Goal: Information Seeking & Learning: Learn about a topic

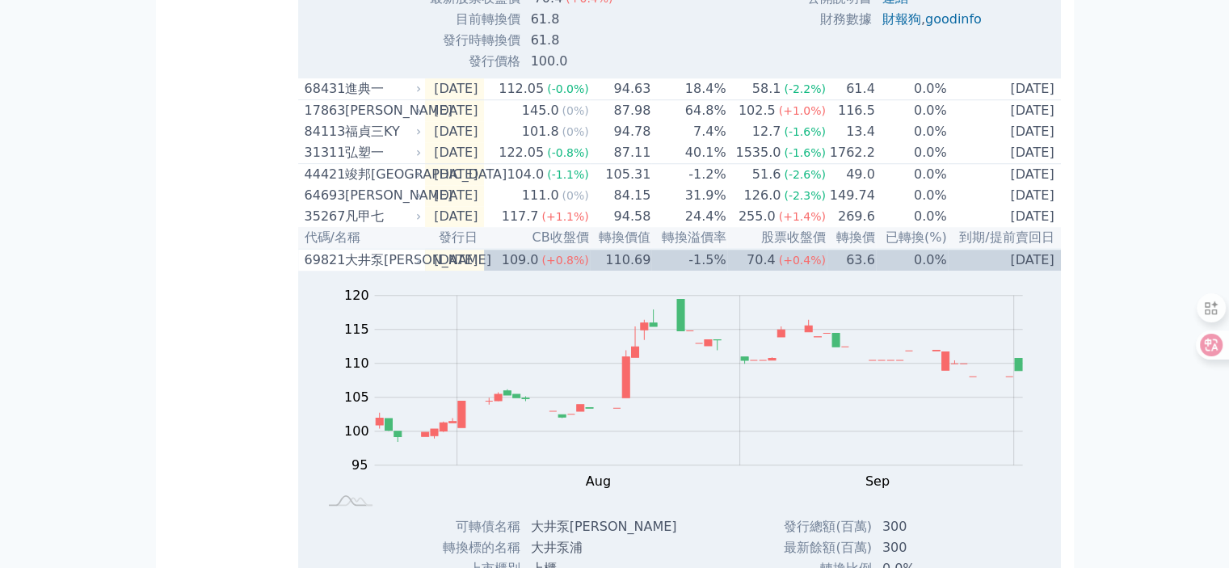
scroll to position [1259, 0]
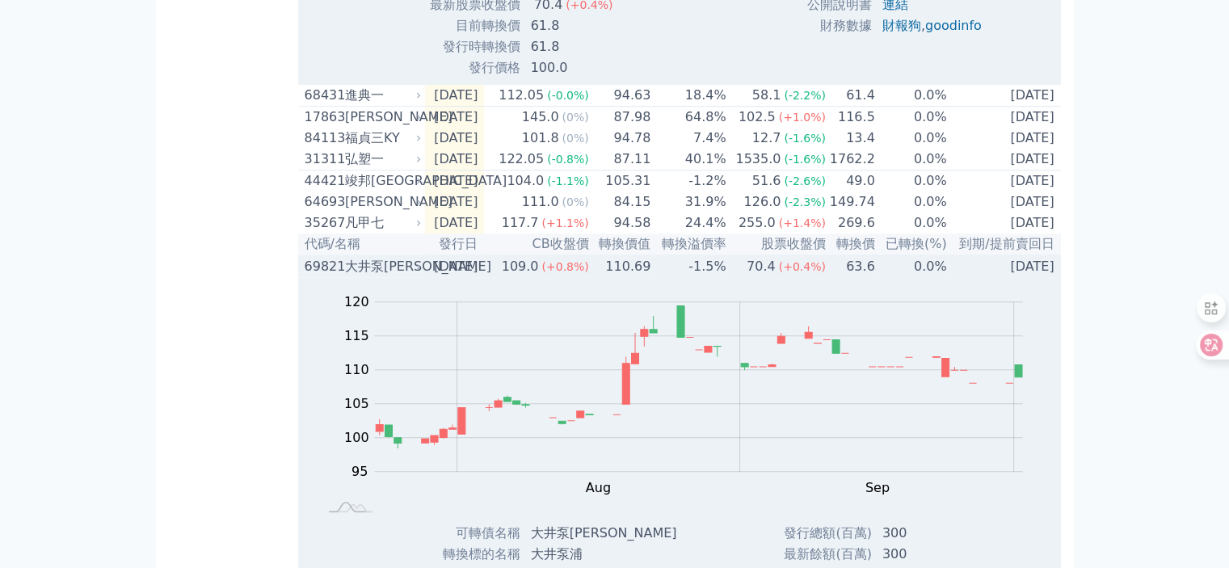
click at [368, 276] on div "大井泵[PERSON_NAME]" at bounding box center [382, 266] width 74 height 19
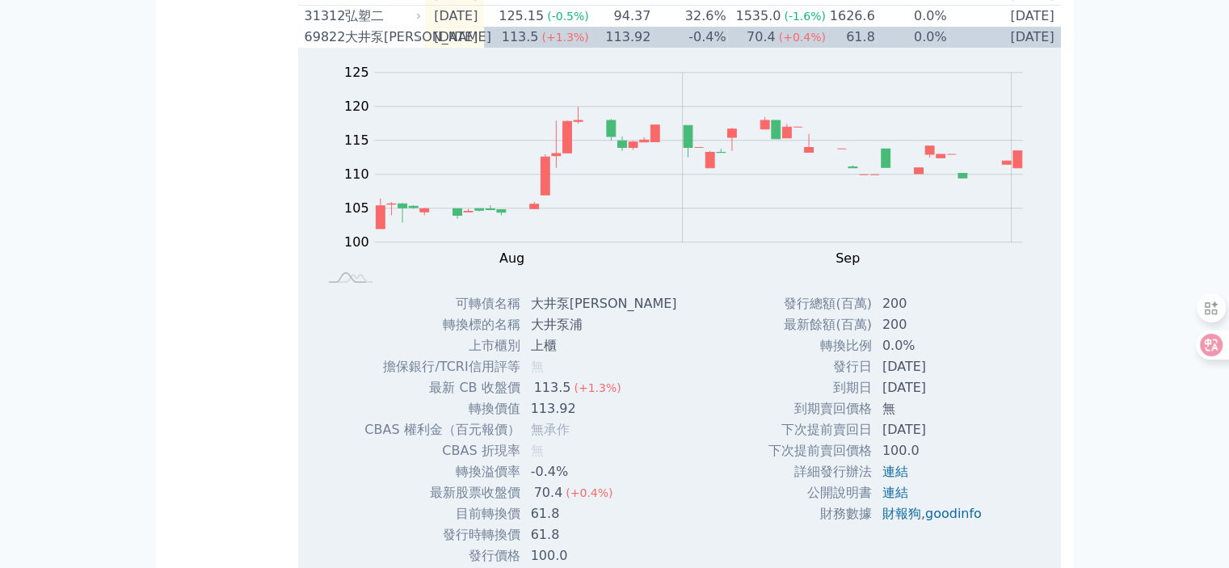
scroll to position [734, 0]
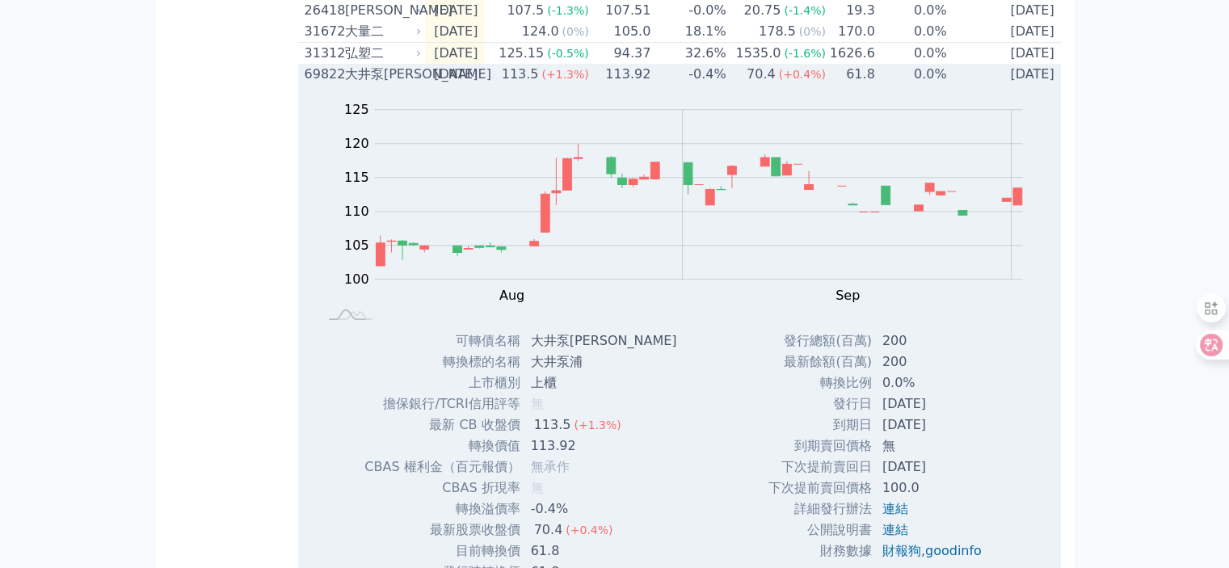
click at [360, 84] on div "大井泵[PERSON_NAME]" at bounding box center [382, 74] width 74 height 19
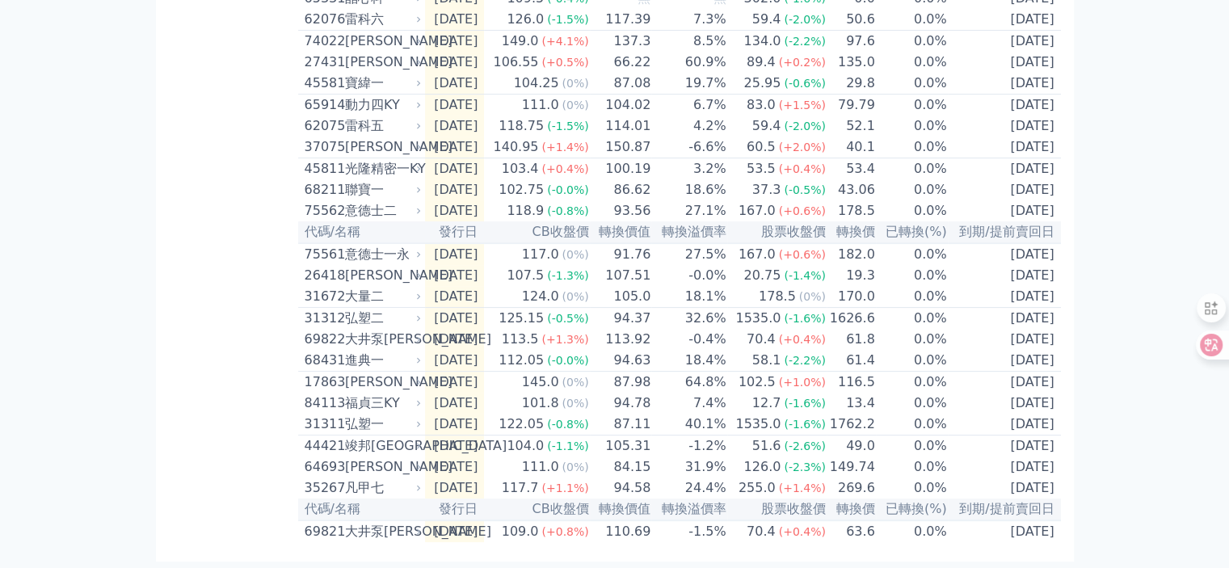
scroll to position [532, 0]
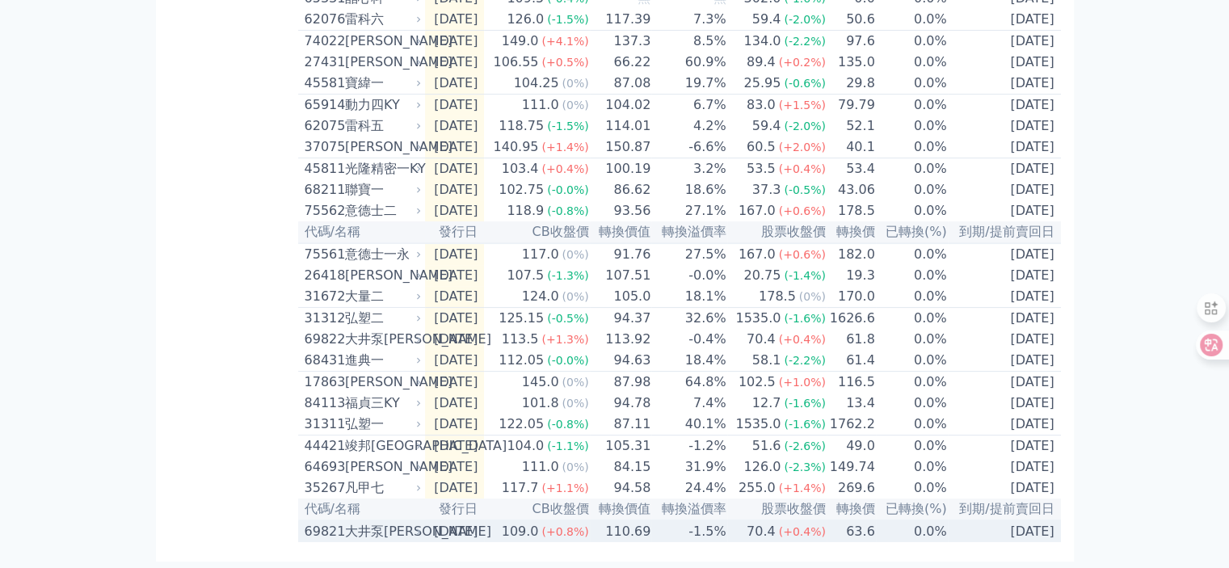
click at [779, 533] on div "70.4" at bounding box center [761, 531] width 36 height 19
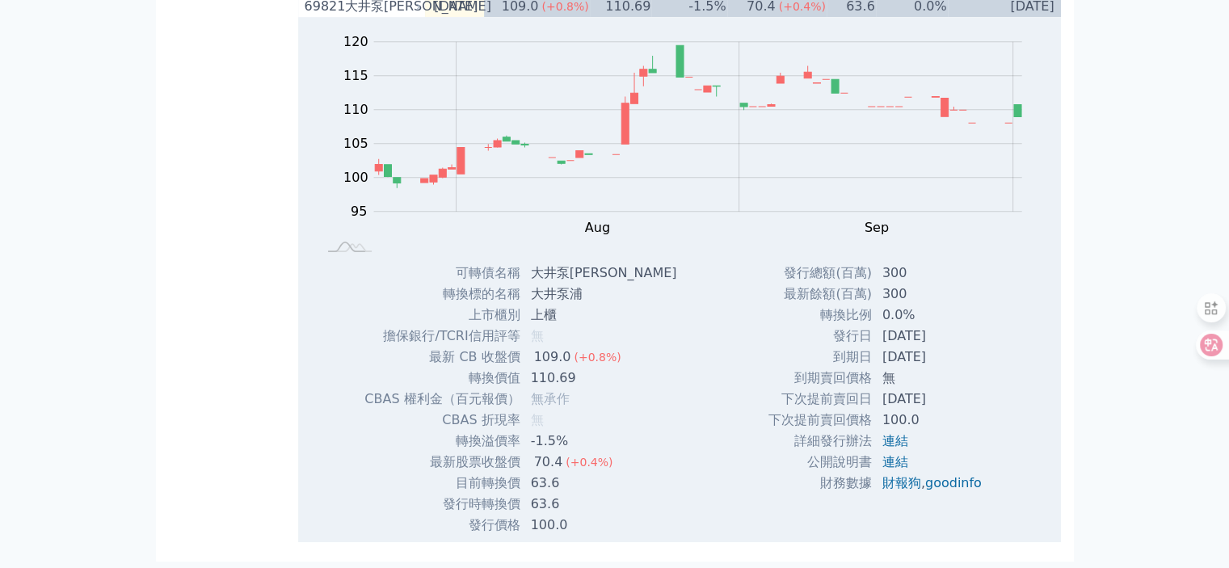
scroll to position [1057, 0]
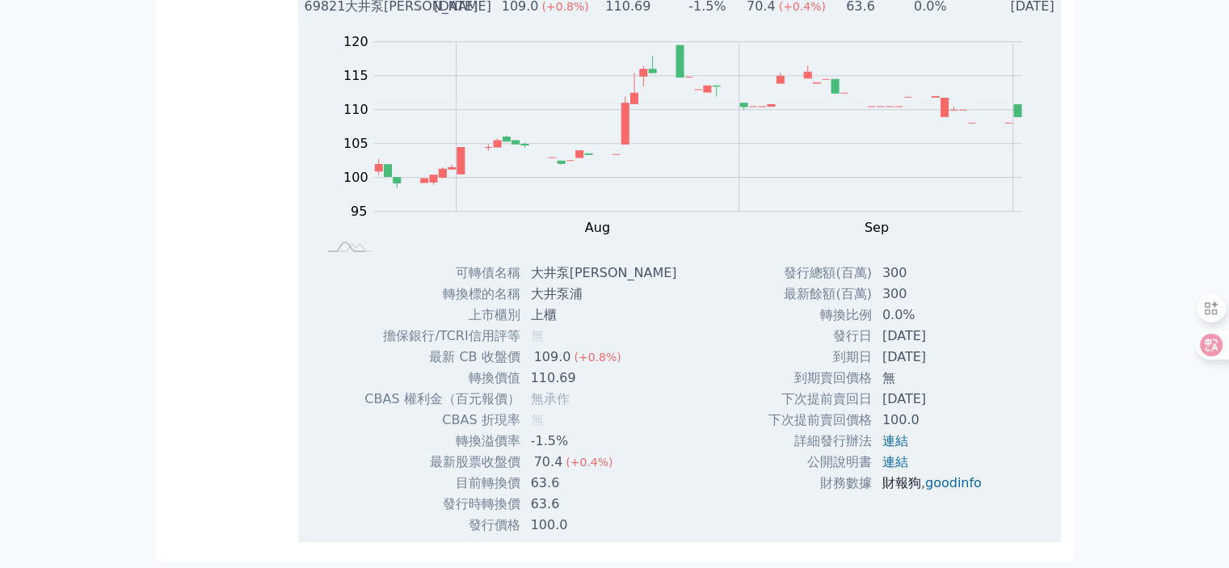
click at [886, 485] on link "財報狗" at bounding box center [901, 482] width 39 height 15
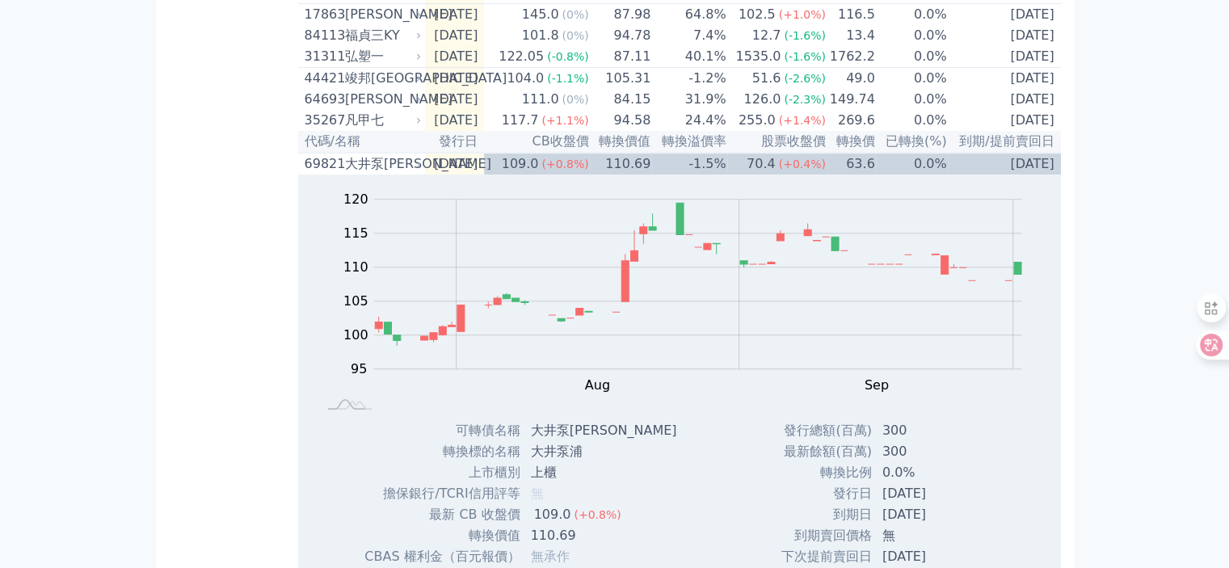
scroll to position [815, 0]
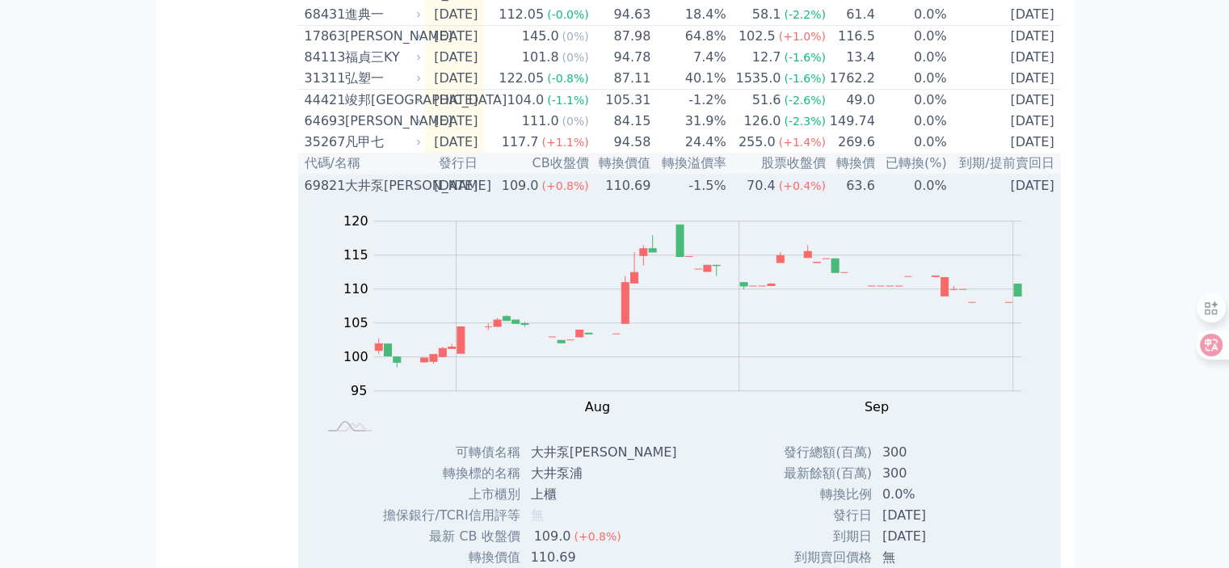
click at [319, 196] on div "69821" at bounding box center [323, 185] width 36 height 19
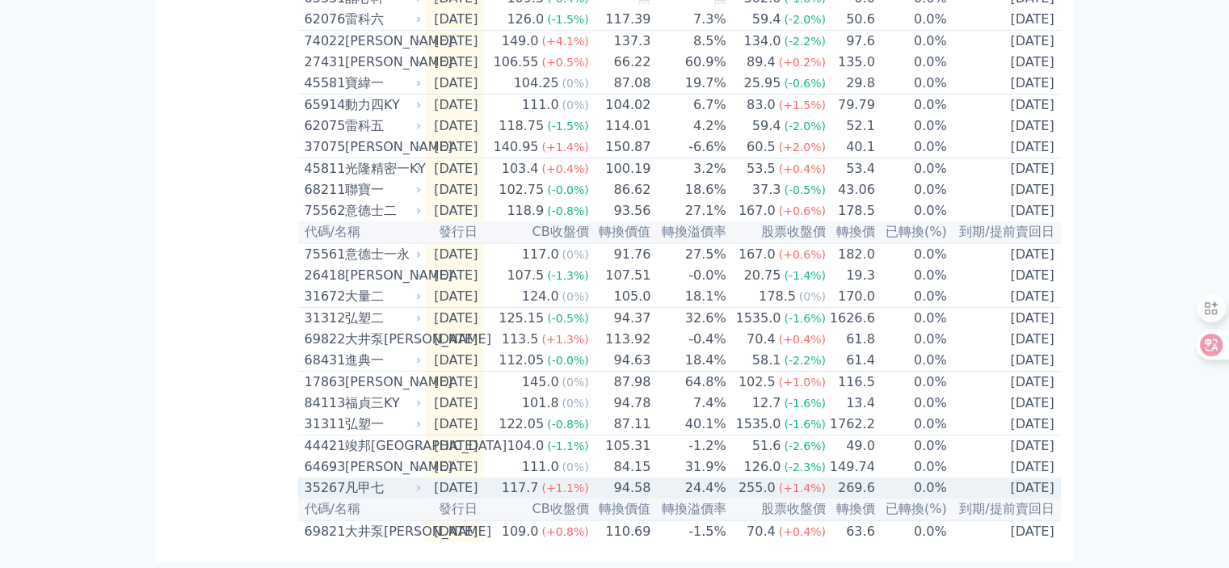
click at [870, 486] on td "269.6" at bounding box center [851, 488] width 49 height 21
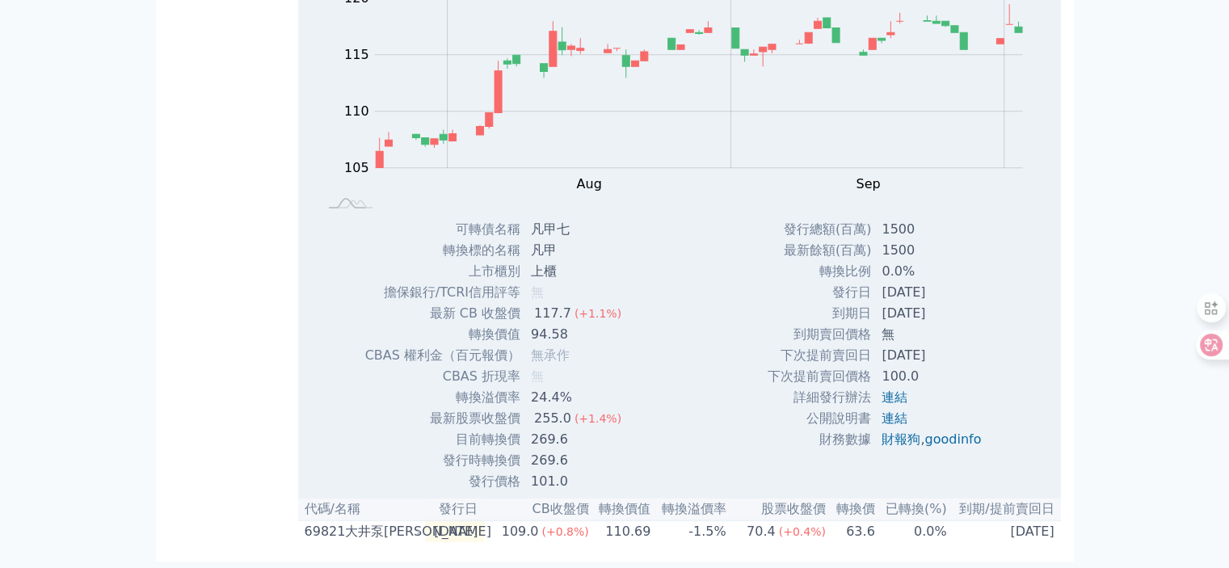
scroll to position [1057, 0]
click at [893, 433] on link "財報狗" at bounding box center [901, 439] width 39 height 15
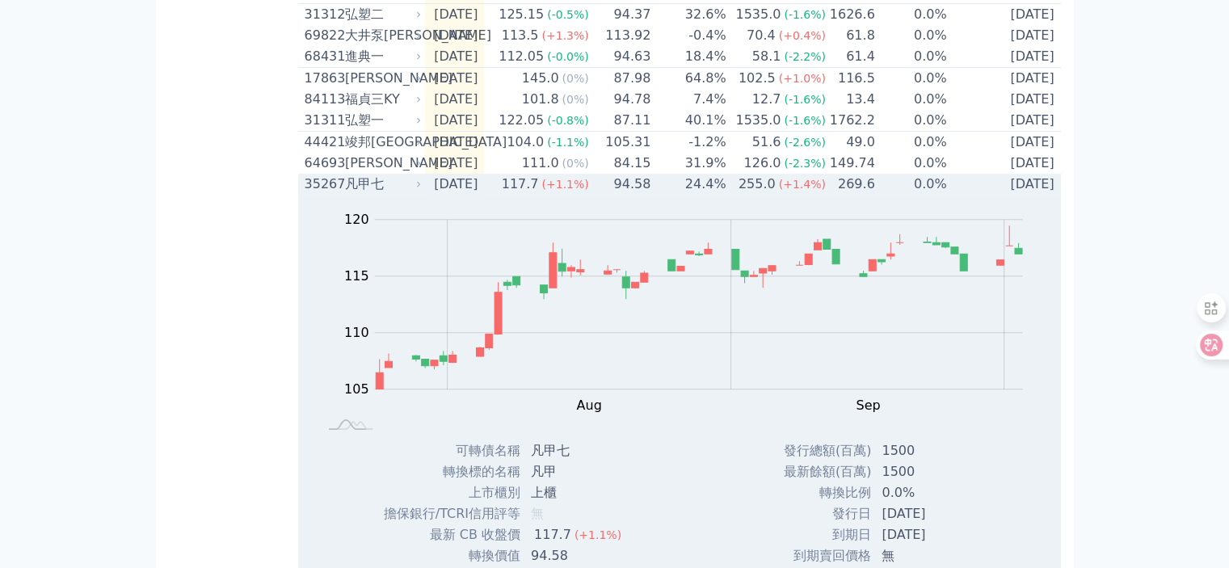
scroll to position [734, 0]
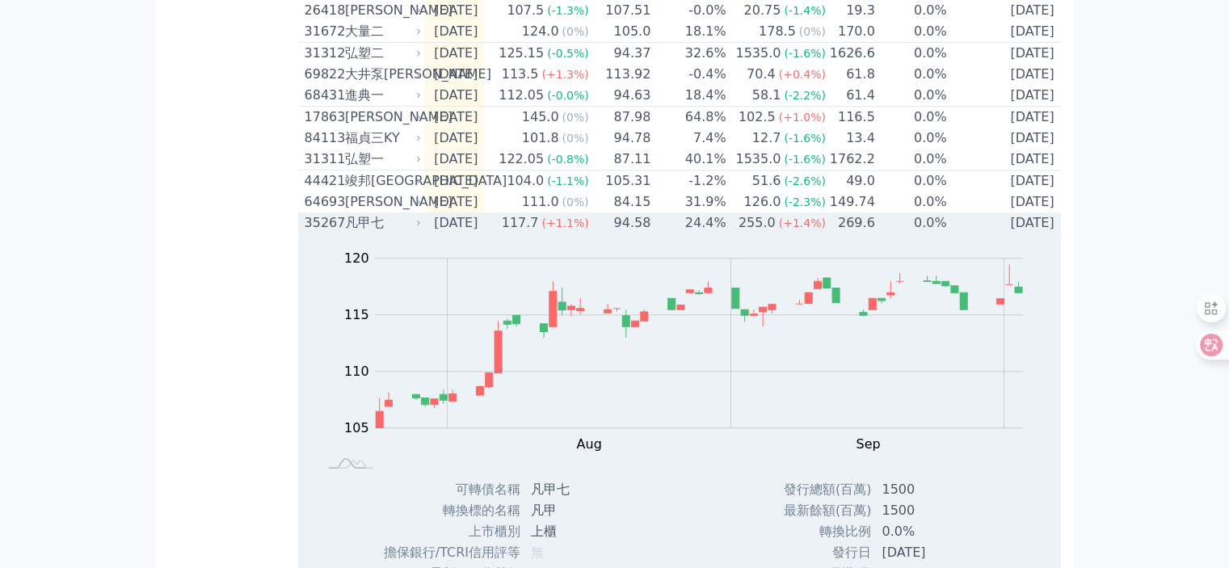
click at [359, 233] on div "凡甲七" at bounding box center [382, 222] width 74 height 19
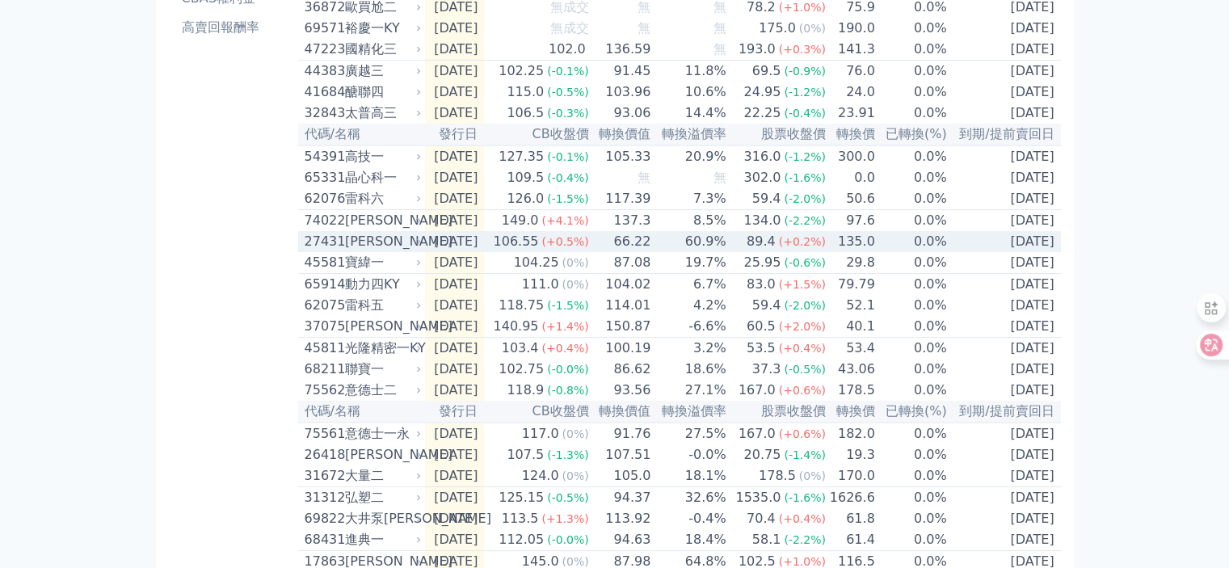
scroll to position [0, 0]
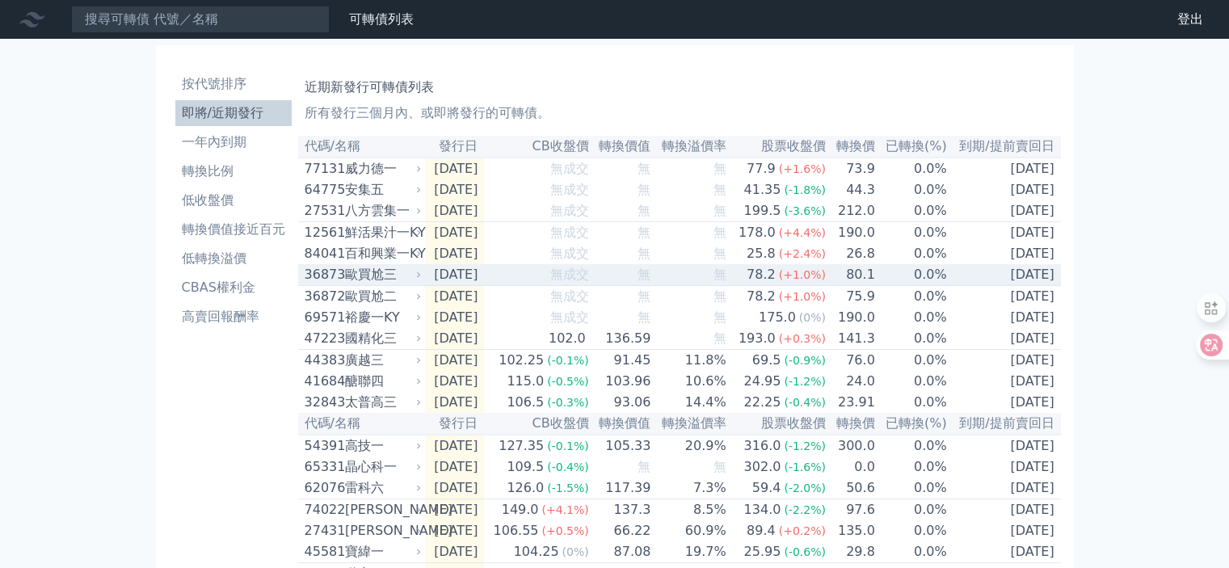
click at [386, 284] on div "歐買尬三" at bounding box center [382, 274] width 74 height 19
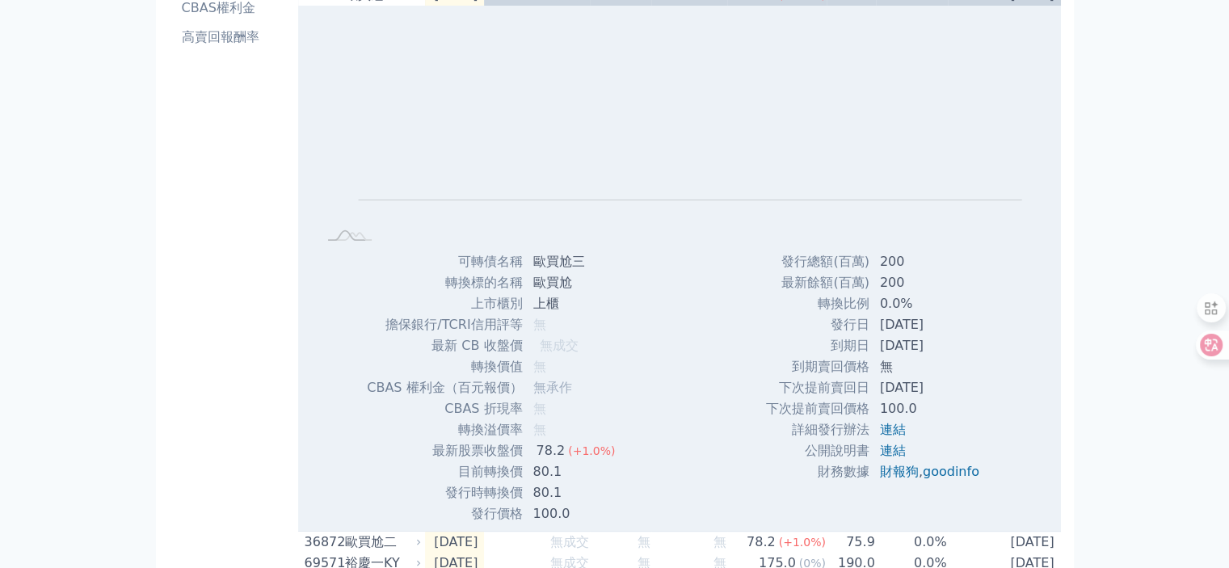
scroll to position [404, 0]
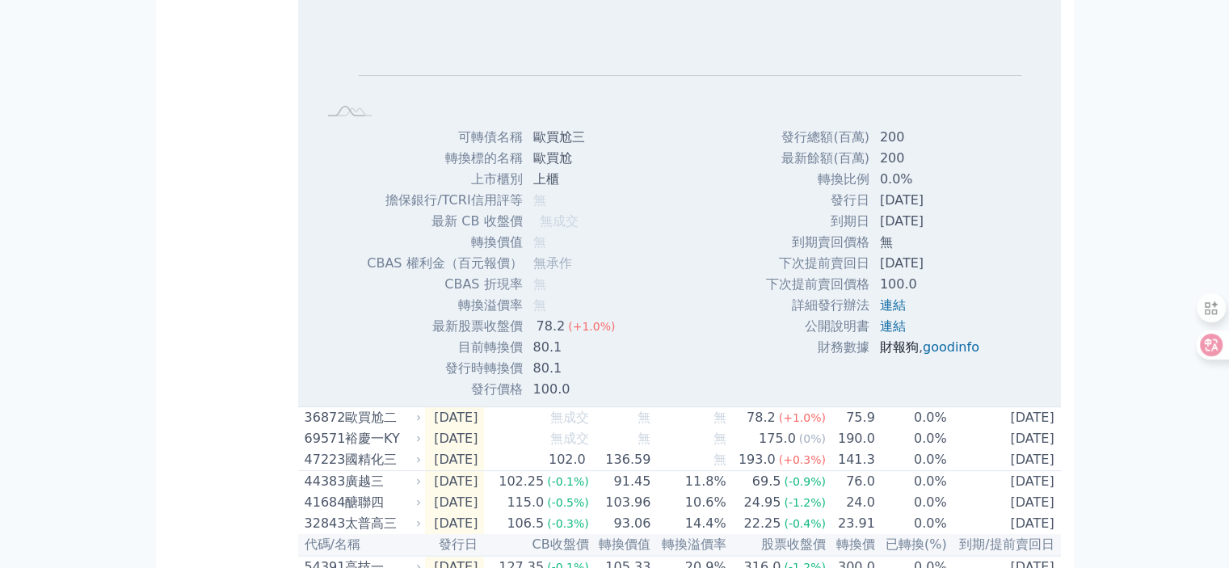
click at [889, 355] on link "財報狗" at bounding box center [899, 346] width 39 height 15
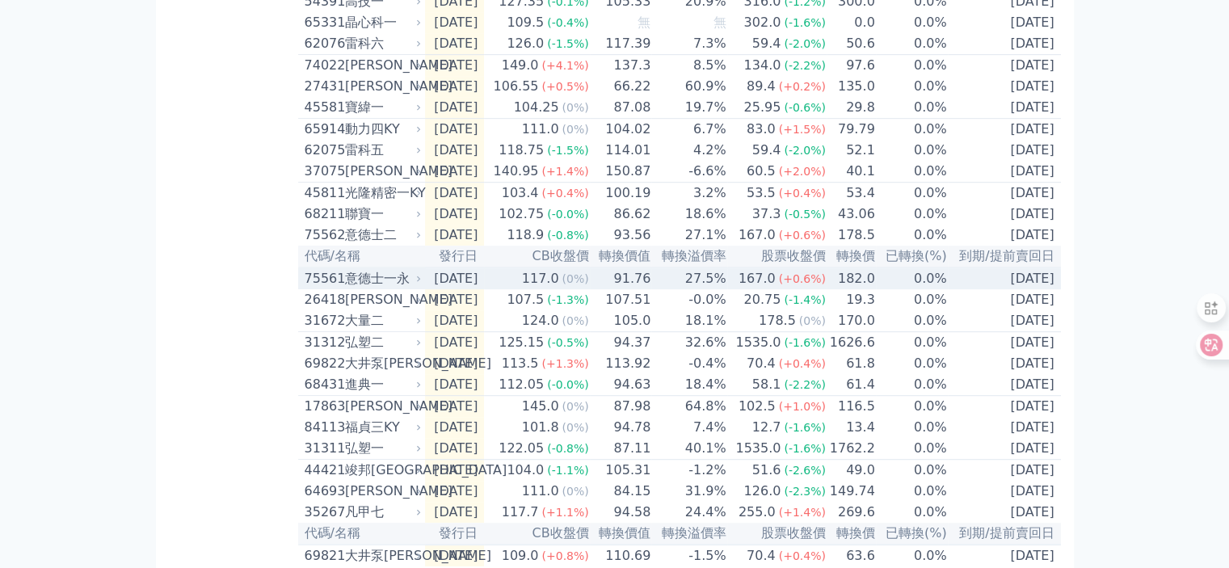
scroll to position [1051, 0]
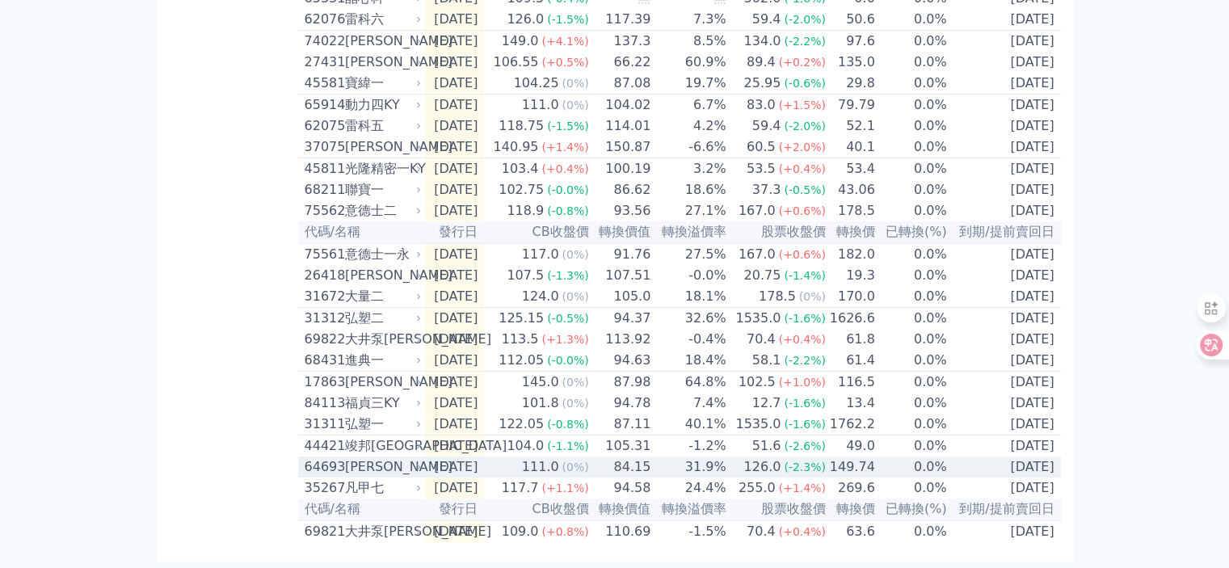
click at [366, 466] on div "[PERSON_NAME]" at bounding box center [382, 466] width 74 height 19
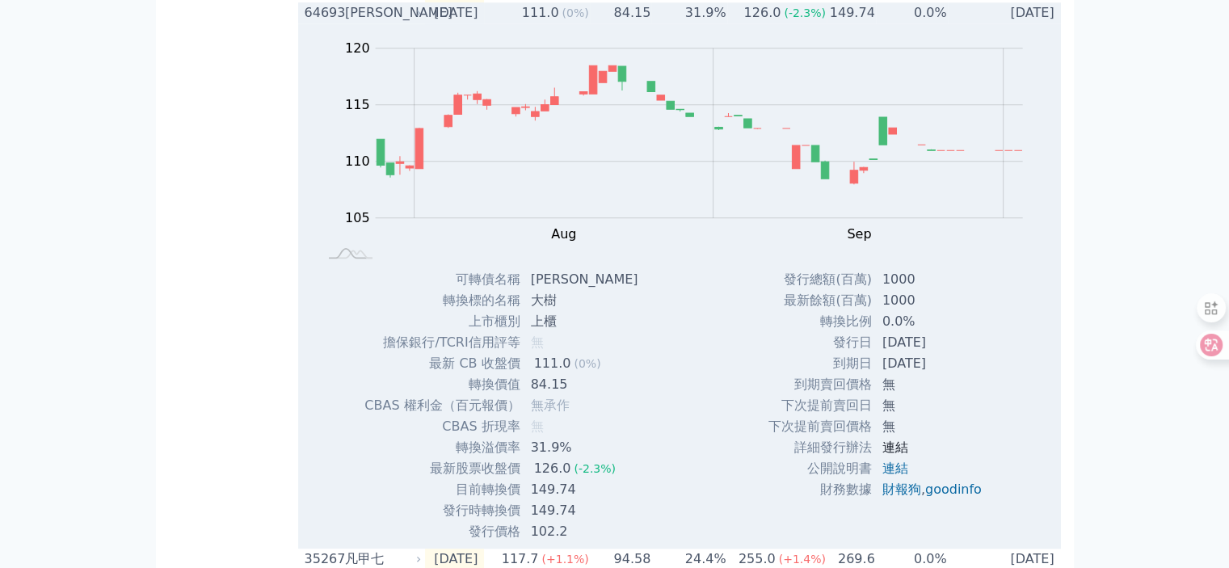
scroll to position [1535, 0]
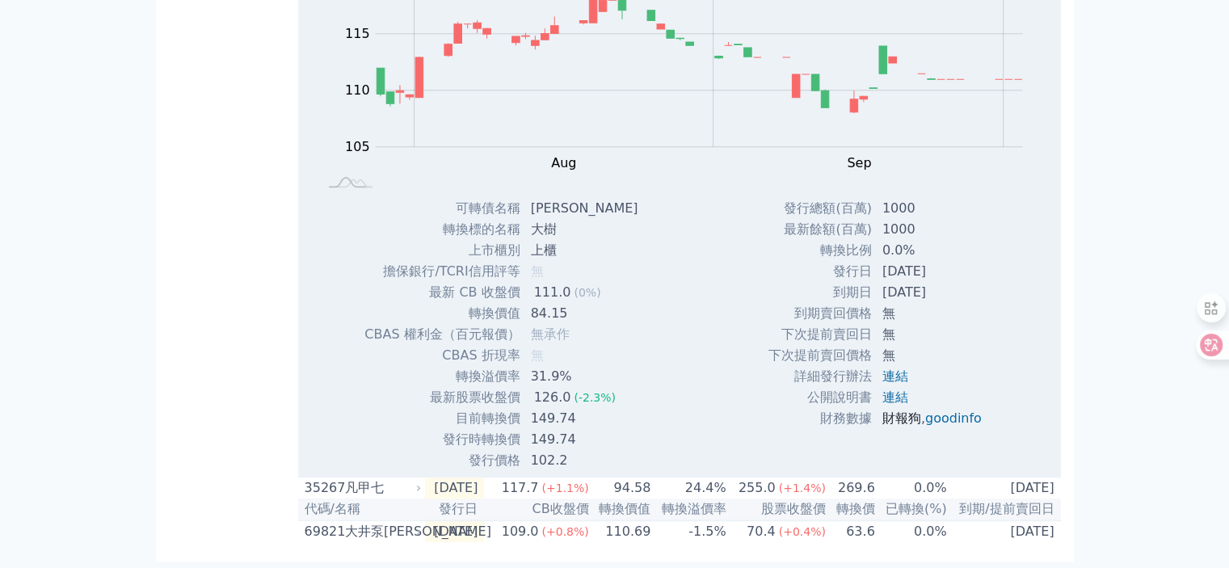
click at [897, 426] on link "財報狗" at bounding box center [901, 418] width 39 height 15
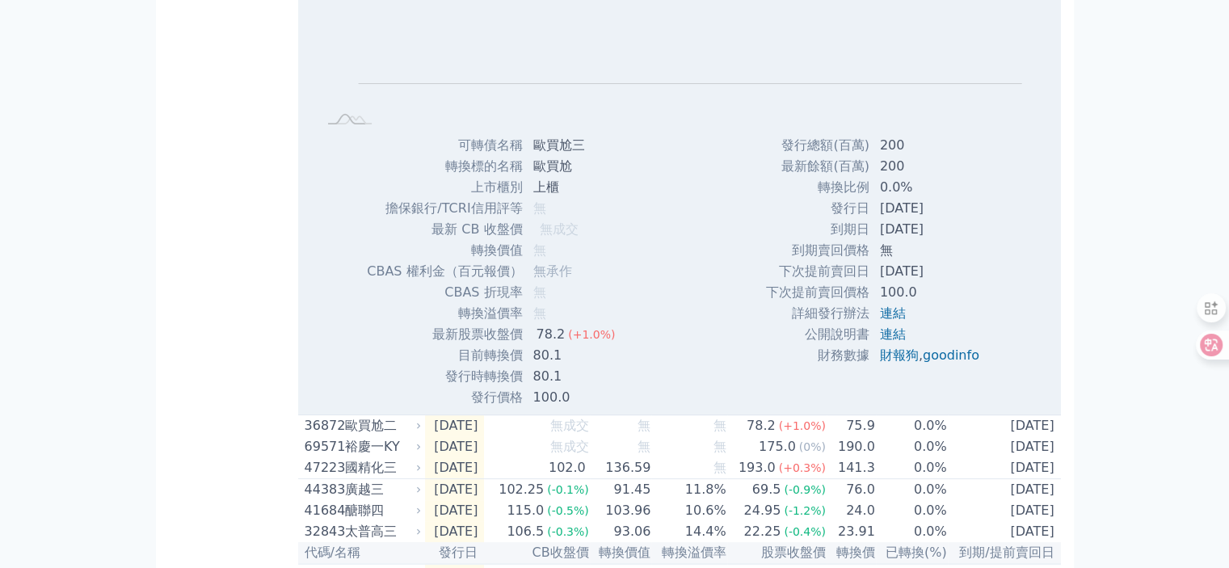
scroll to position [128, 0]
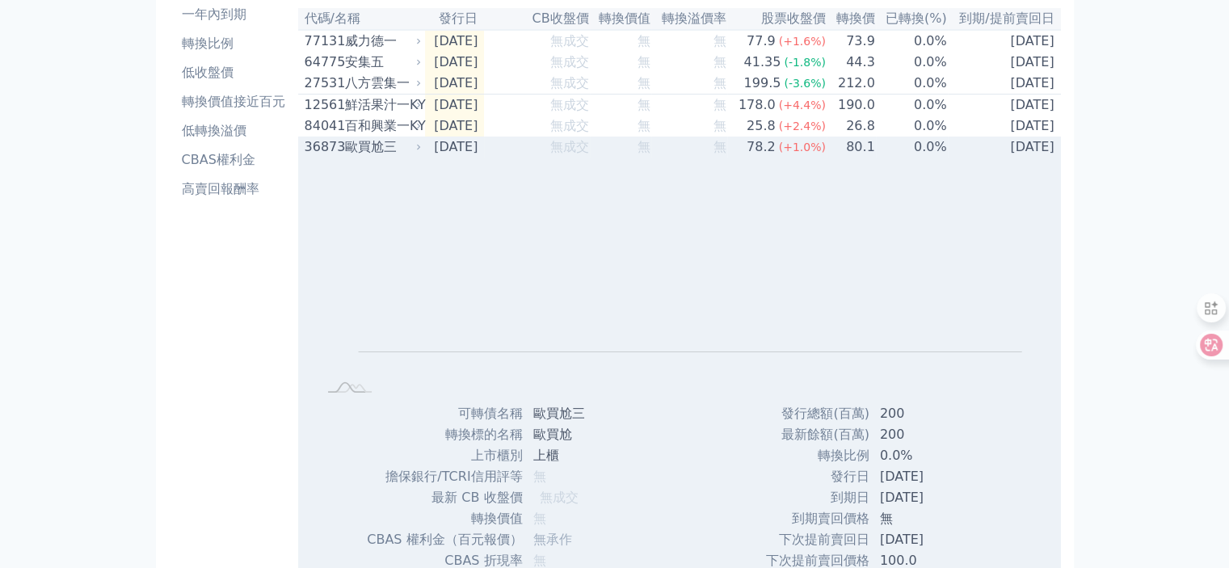
click at [517, 157] on td "無成交" at bounding box center [536, 147] width 105 height 21
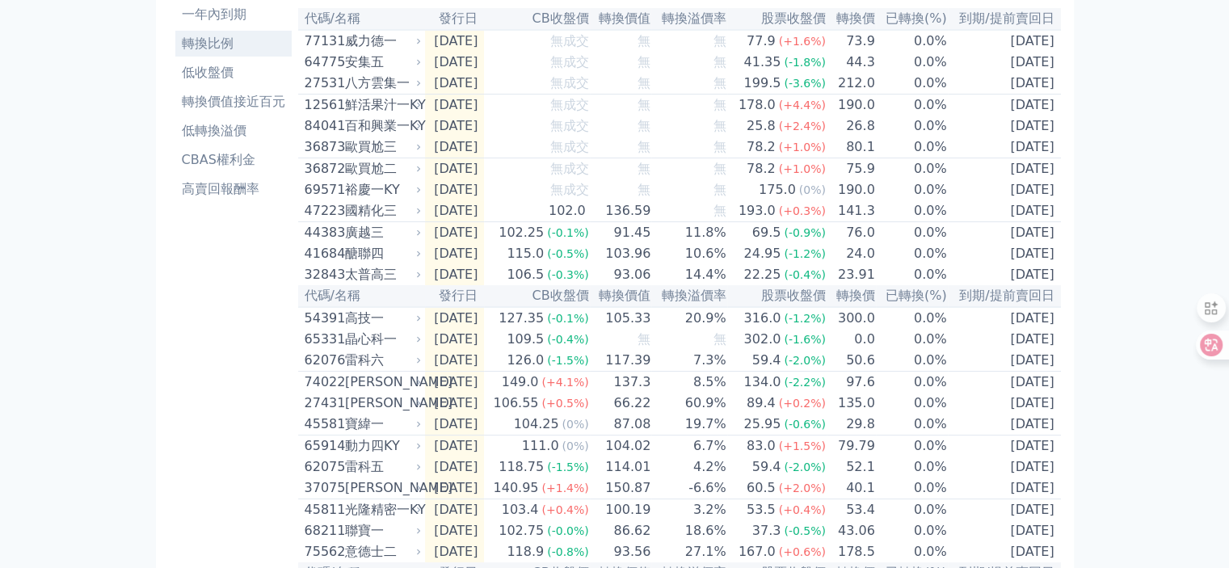
click at [225, 50] on li "轉換比例" at bounding box center [233, 43] width 116 height 19
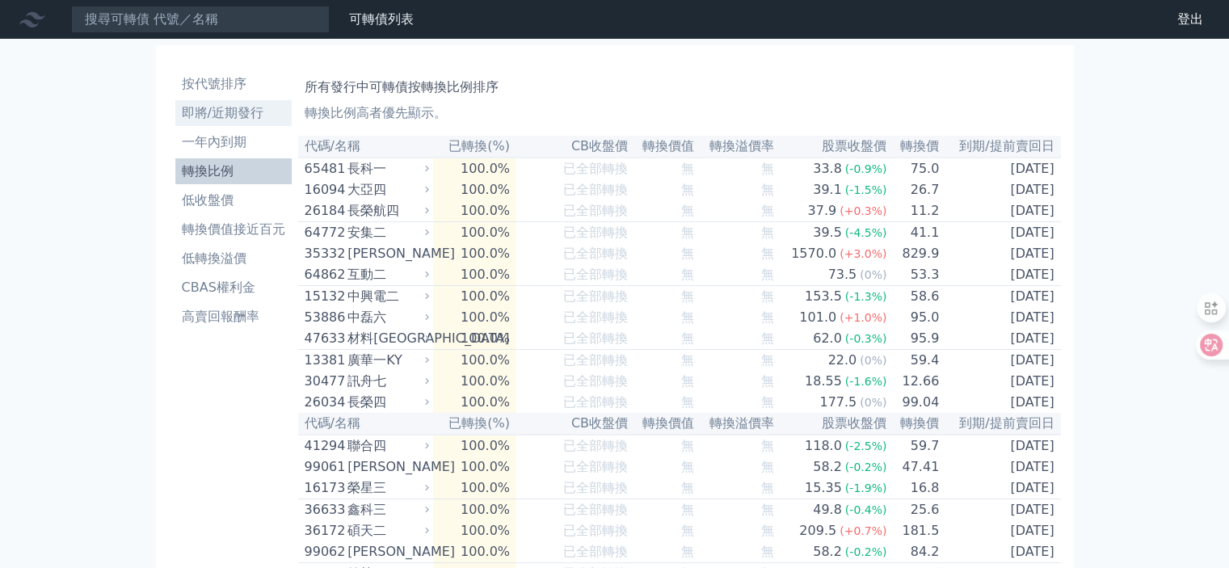
click at [223, 106] on li "即將/近期發行" at bounding box center [233, 112] width 116 height 19
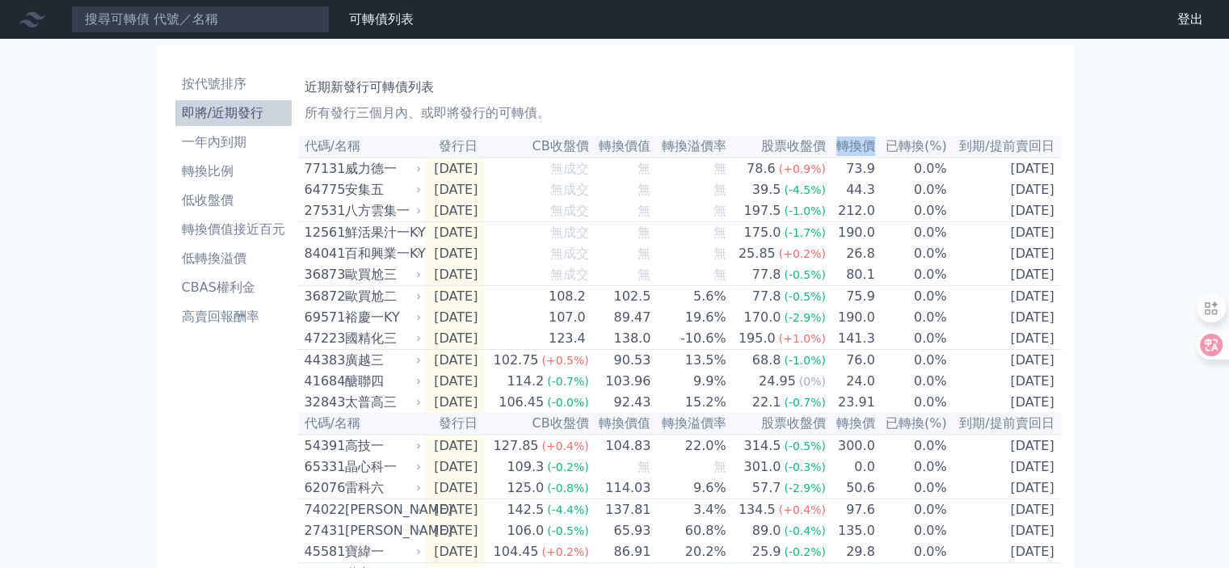
drag, startPoint x: 841, startPoint y: 148, endPoint x: 874, endPoint y: 147, distance: 32.3
click at [874, 147] on th "轉換價" at bounding box center [851, 147] width 49 height 22
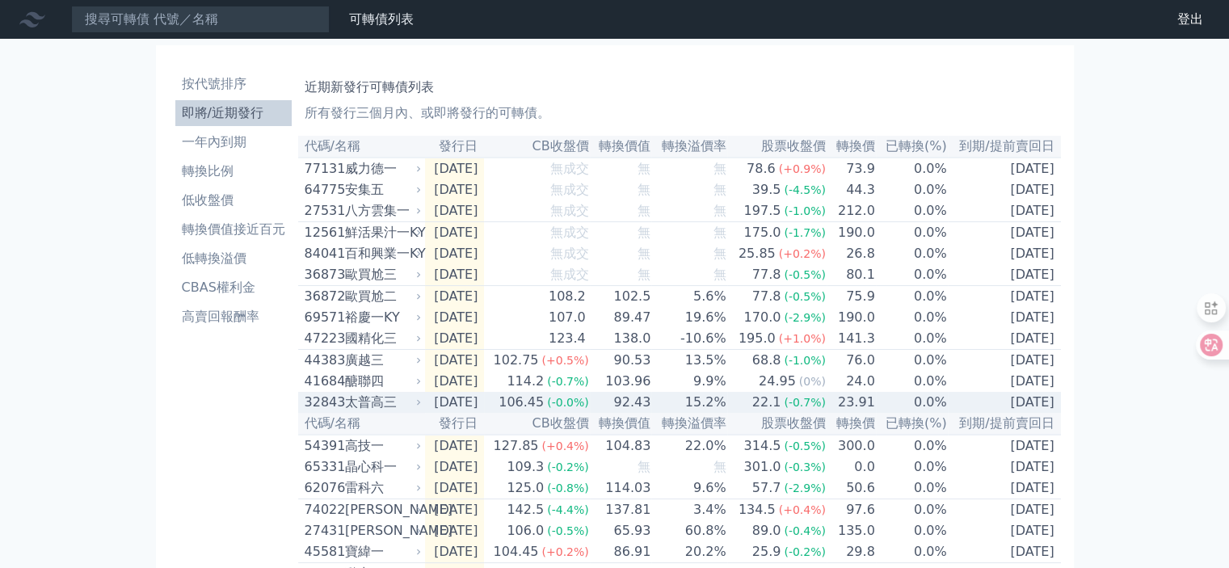
click at [773, 412] on div "22.1" at bounding box center [767, 402] width 36 height 19
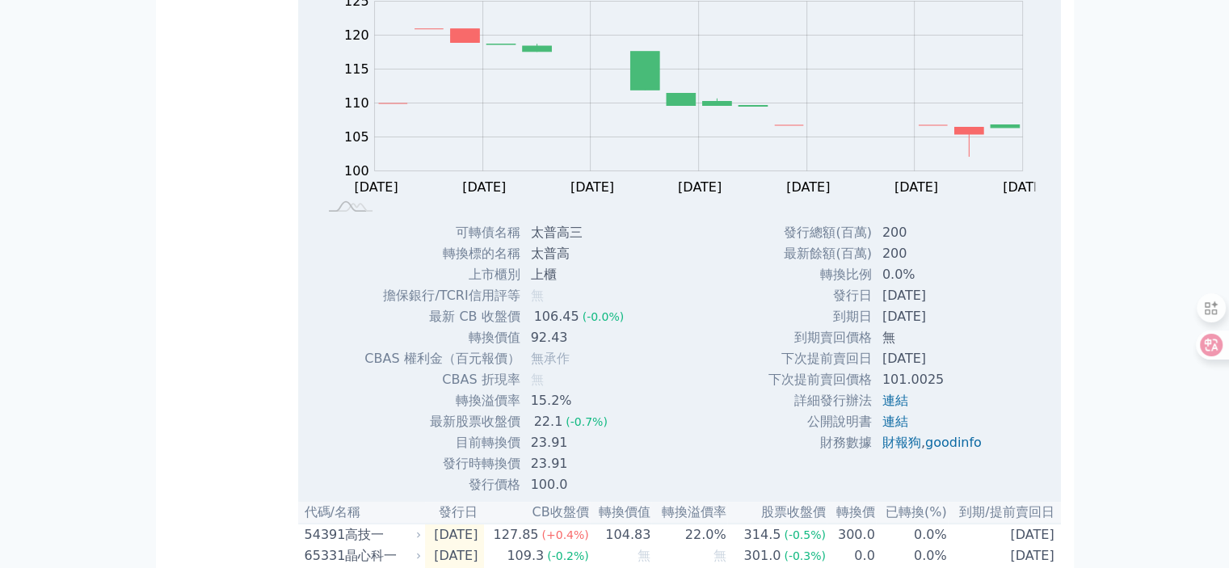
scroll to position [566, 0]
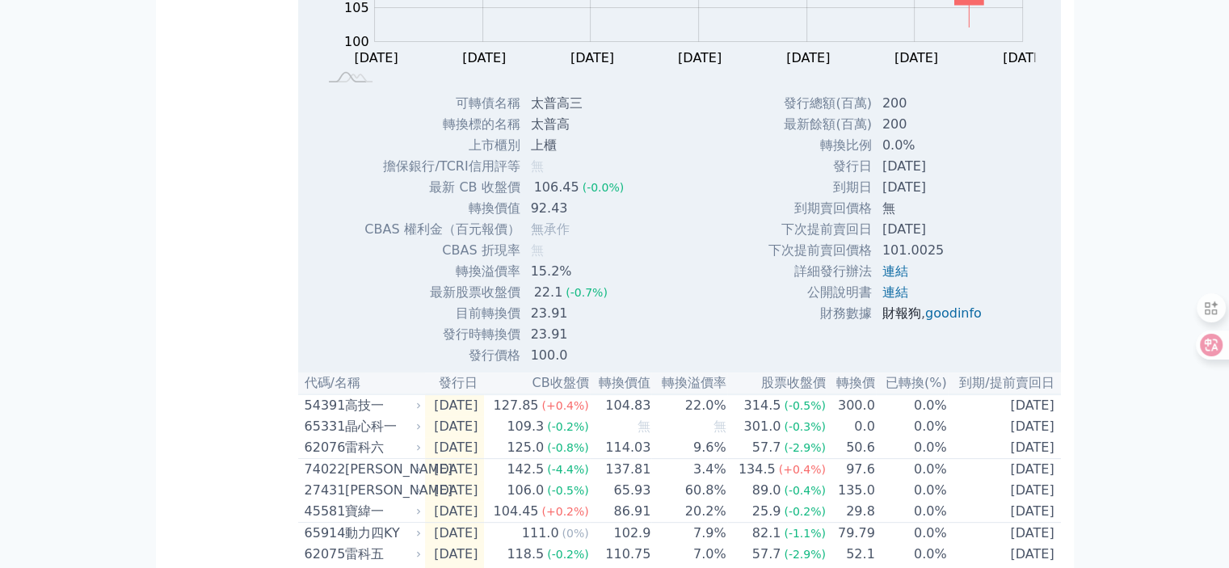
click at [889, 321] on link "財報狗" at bounding box center [901, 312] width 39 height 15
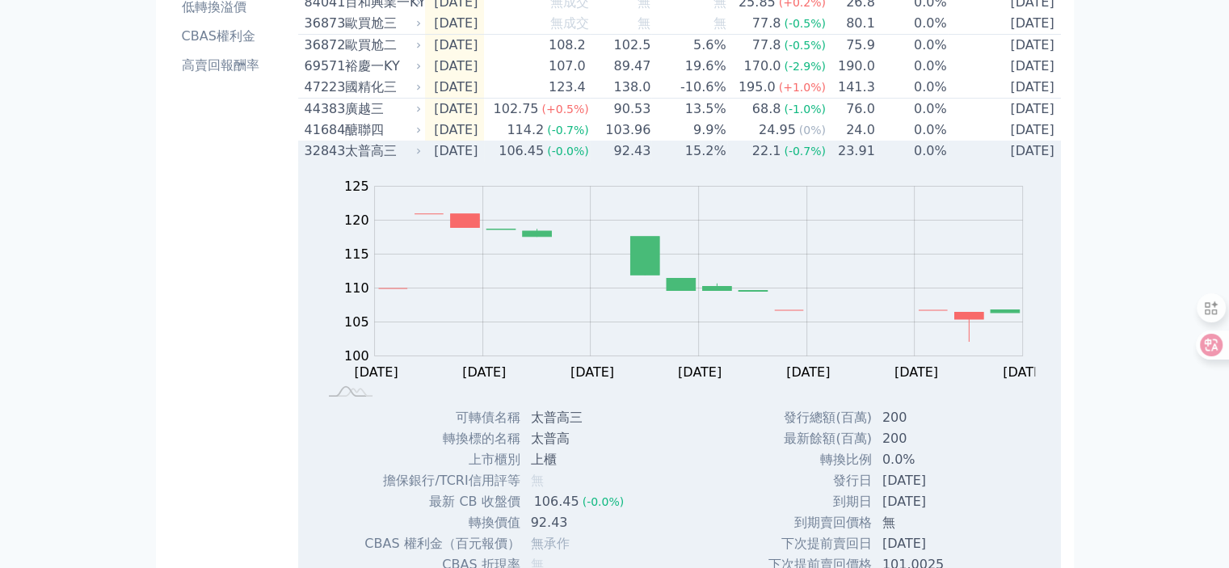
scroll to position [242, 0]
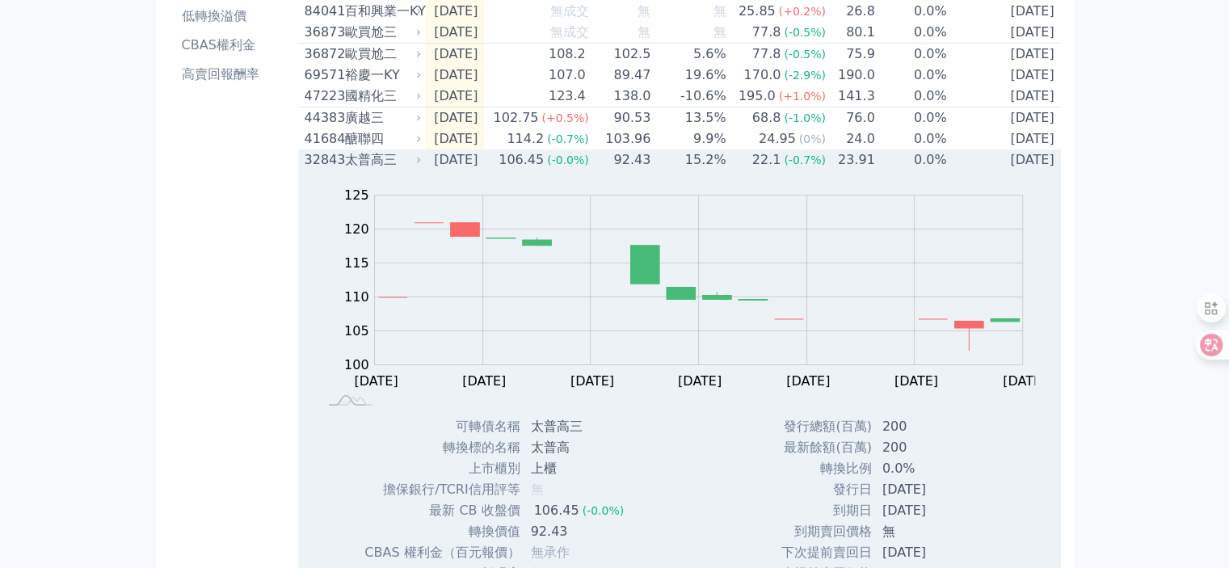
click at [720, 169] on td "15.2%" at bounding box center [688, 160] width 75 height 21
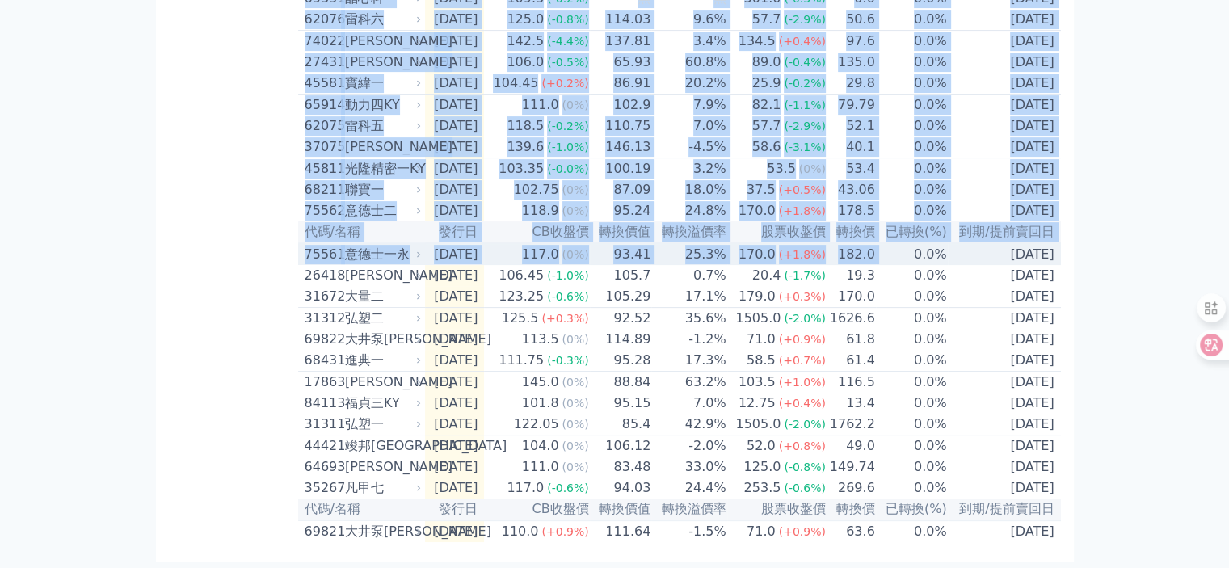
scroll to position [532, 0]
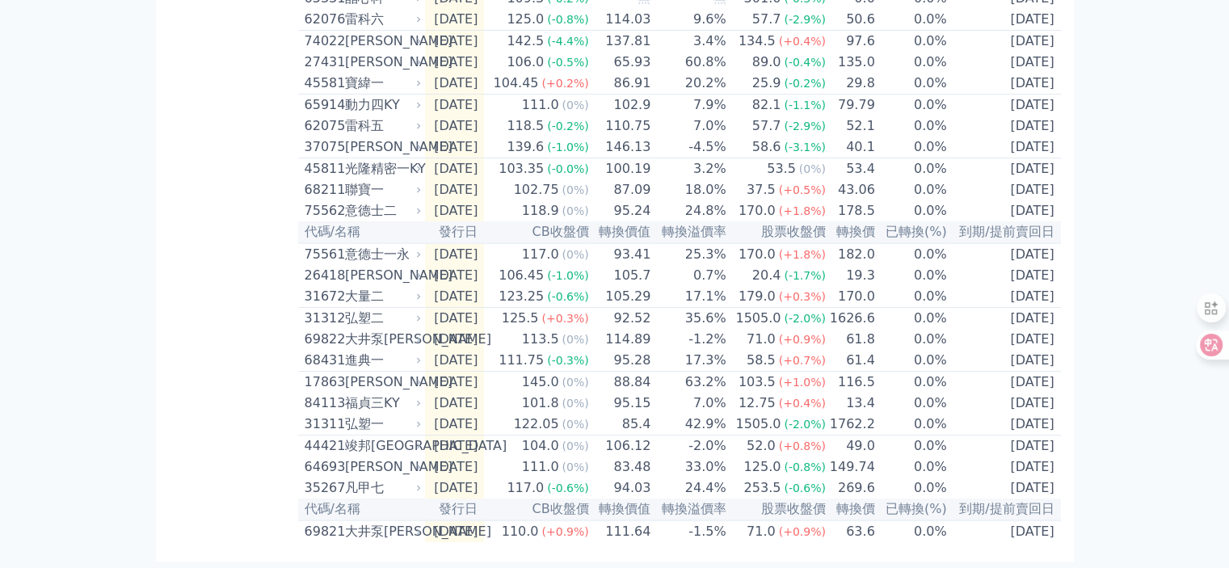
drag, startPoint x: 302, startPoint y: 107, endPoint x: 1044, endPoint y: 583, distance: 881.4
click at [1044, 567] on html "可轉債列表 財務數據 可轉債列表 財務數據 登出 登出 按代號排序 即將/近期發行 一年內到期 轉換比例 低收盤價 轉換價值接近百元" at bounding box center [614, 49] width 1229 height 1037
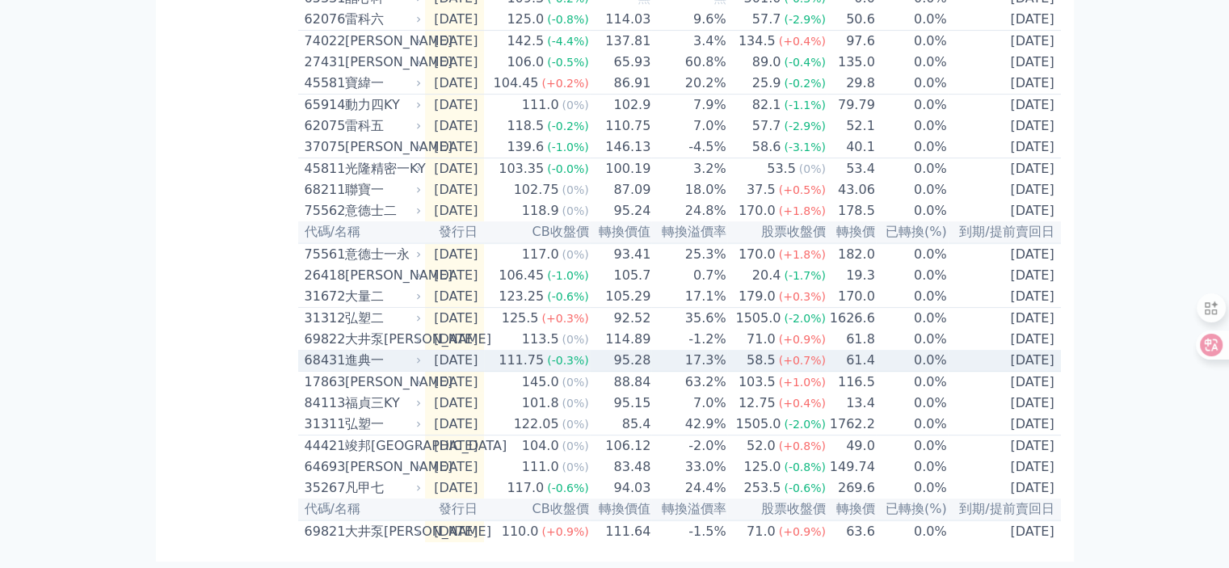
copy div "所有發行三個月內、或即將發行的可轉債。"
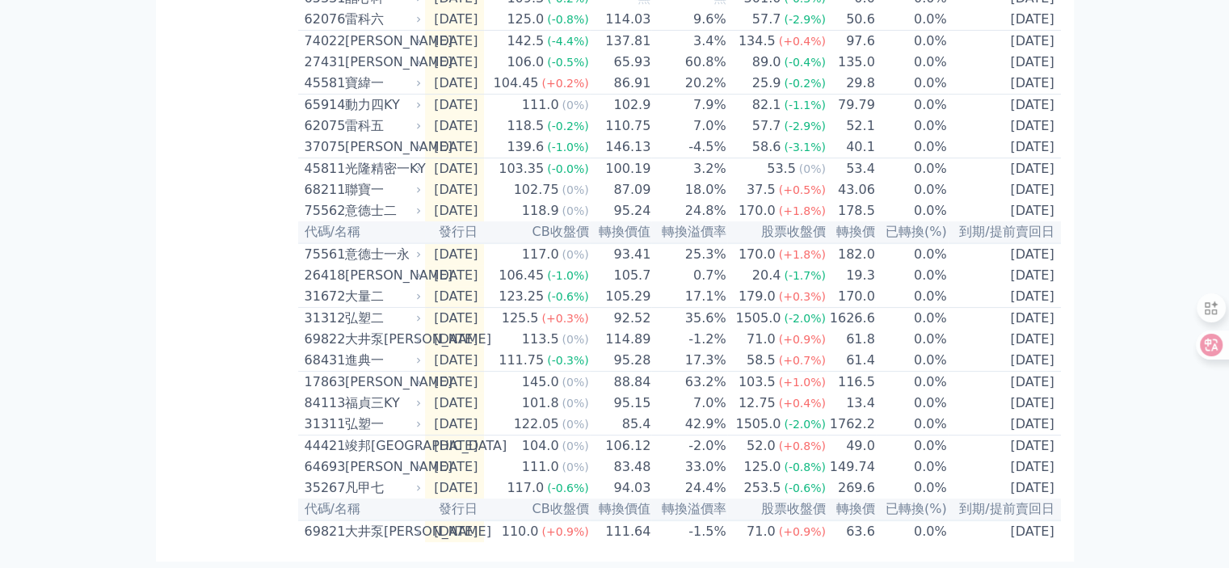
click at [207, 219] on div "按代號排序 即將/近期發行 一年內到期 轉換比例 低收盤價 轉換價值接近百元 低轉換溢價 CBAS權利金 高賣回報酬率" at bounding box center [233, 69] width 129 height 946
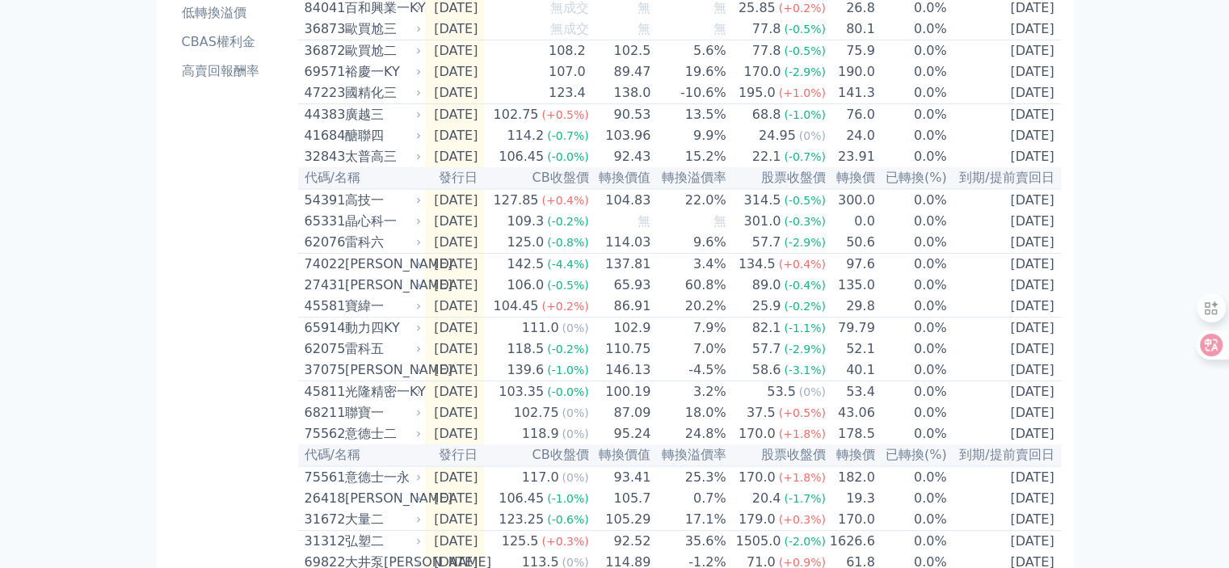
scroll to position [208, 0]
